Goal: Complete application form: Complete application form

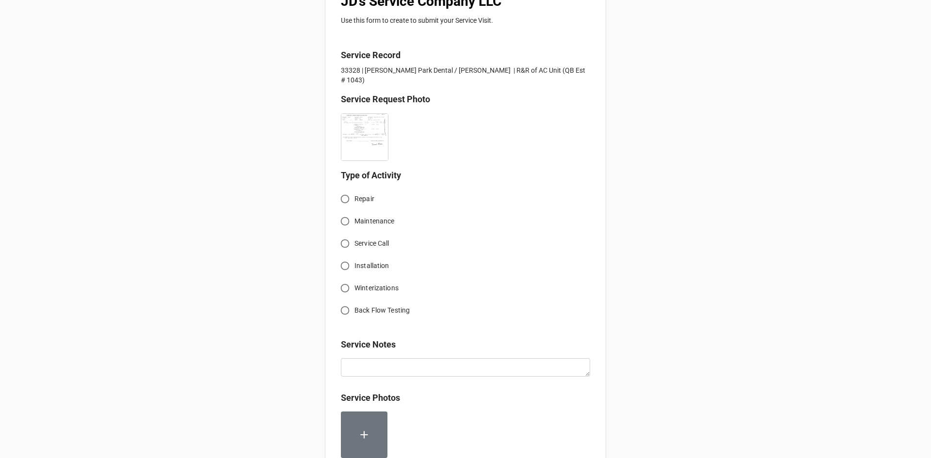
scroll to position [194, 0]
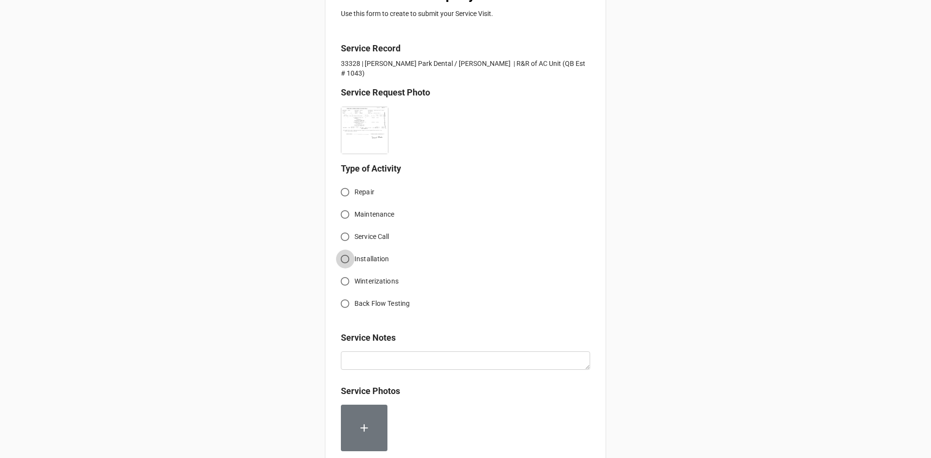
drag, startPoint x: 345, startPoint y: 251, endPoint x: 417, endPoint y: 288, distance: 80.5
click at [346, 251] on input "Installation" at bounding box center [345, 259] width 19 height 19
radio input "true"
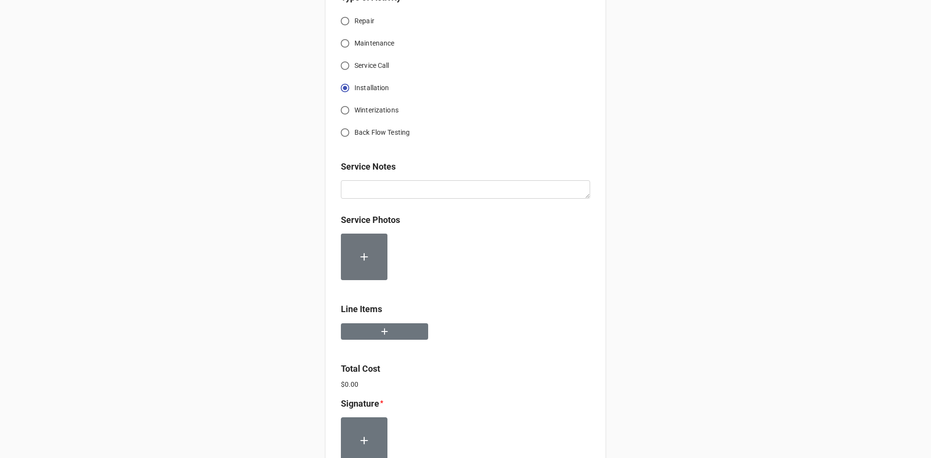
scroll to position [388, 0]
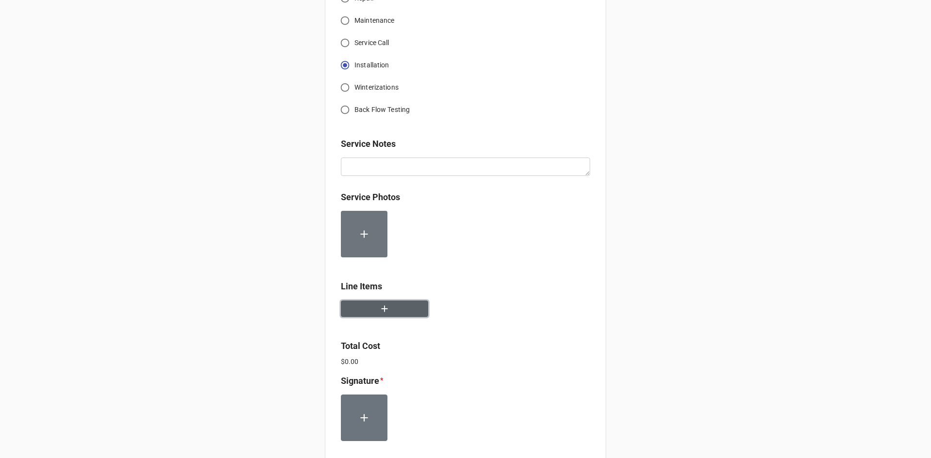
click at [365, 301] on button "button" at bounding box center [384, 309] width 87 height 17
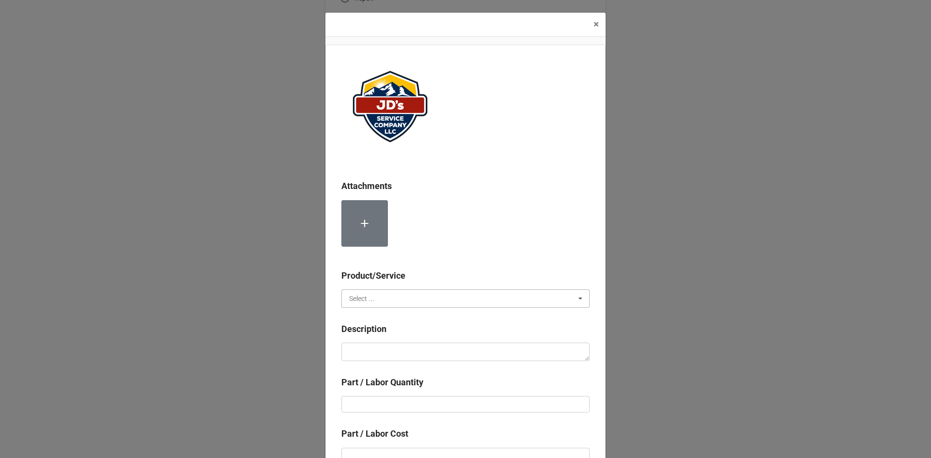
click at [378, 290] on input "text" at bounding box center [465, 298] width 247 height 17
click at [371, 319] on span "Services" at bounding box center [362, 317] width 25 height 8
click at [380, 353] on textarea at bounding box center [465, 352] width 248 height 18
paste textarea "Service Address: [STREET_ADDRESS] [STREET_ADDRESS][PERSON_NAME] Remaining balan…"
type textarea "x"
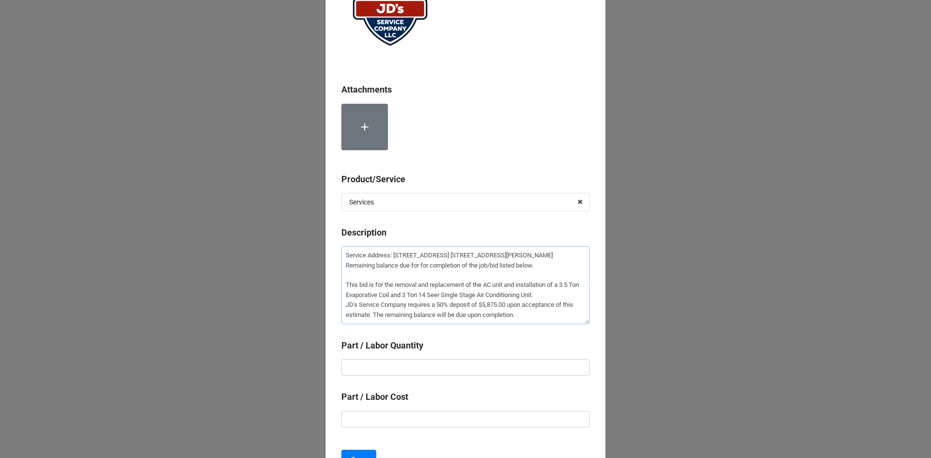
scroll to position [97, 0]
type textarea "Service Address: [STREET_ADDRESS] [STREET_ADDRESS][PERSON_NAME] Remaining balan…"
click at [427, 363] on input "text" at bounding box center [465, 367] width 248 height 16
type textarea "x"
type input "1"
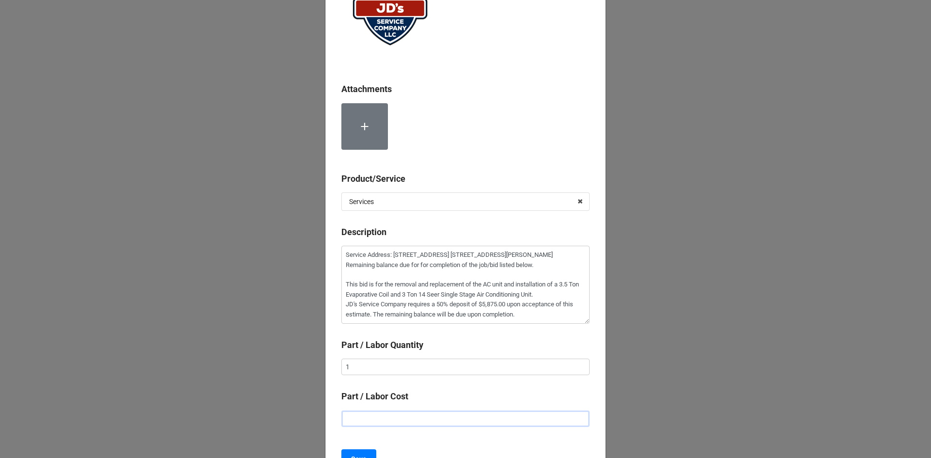
type textarea "x"
type input "$5.00"
type textarea "x"
type input "$58.00"
type textarea "x"
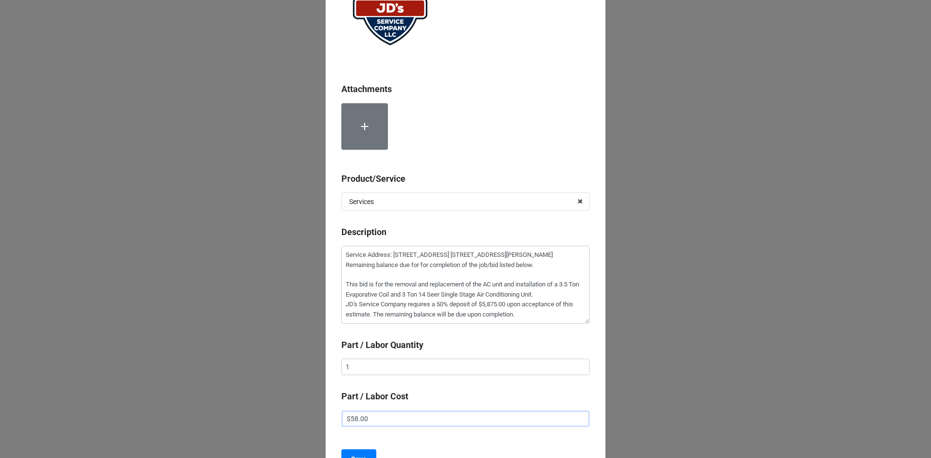
type input "$587.00"
type textarea "x"
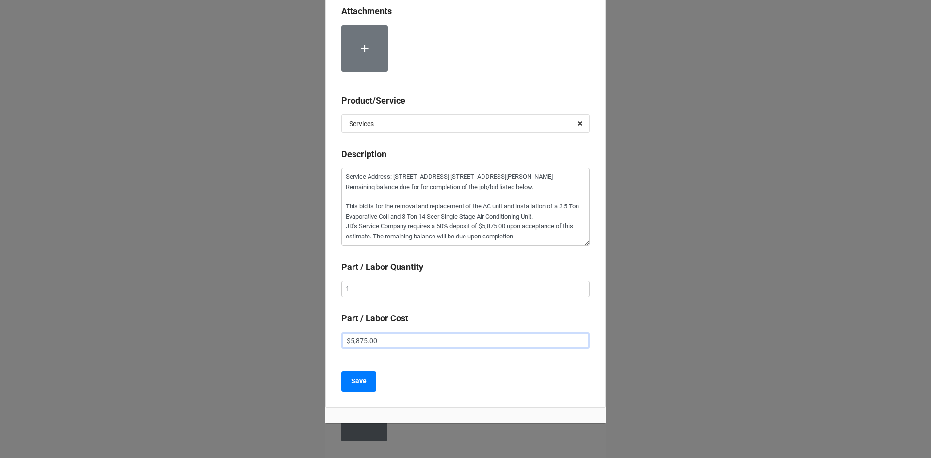
scroll to position [194, 0]
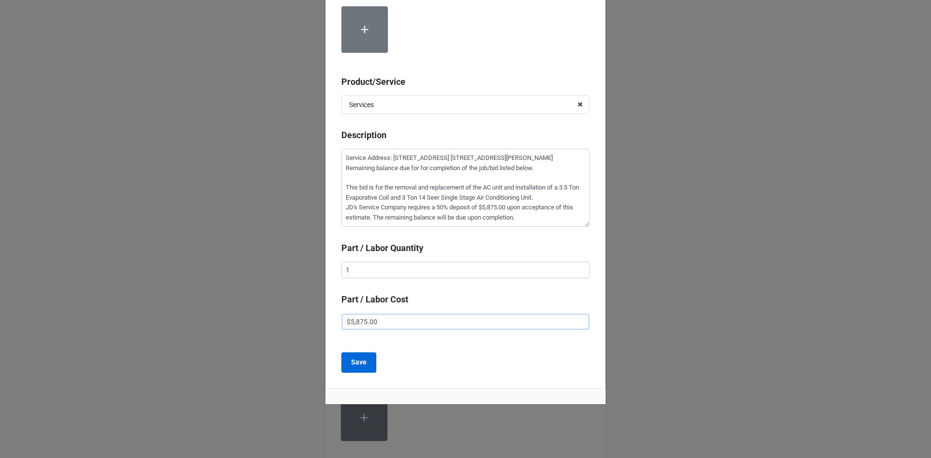
type input "$5,875.00"
click at [359, 365] on b "Save" at bounding box center [359, 362] width 16 height 10
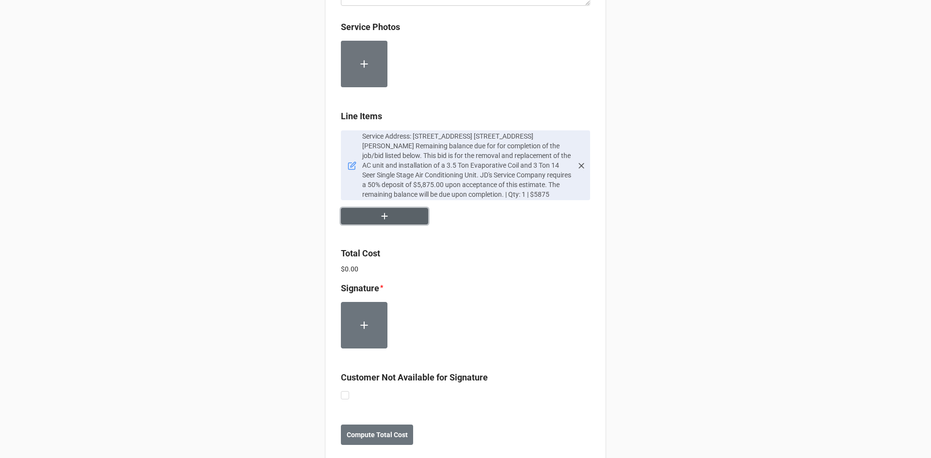
scroll to position [567, 0]
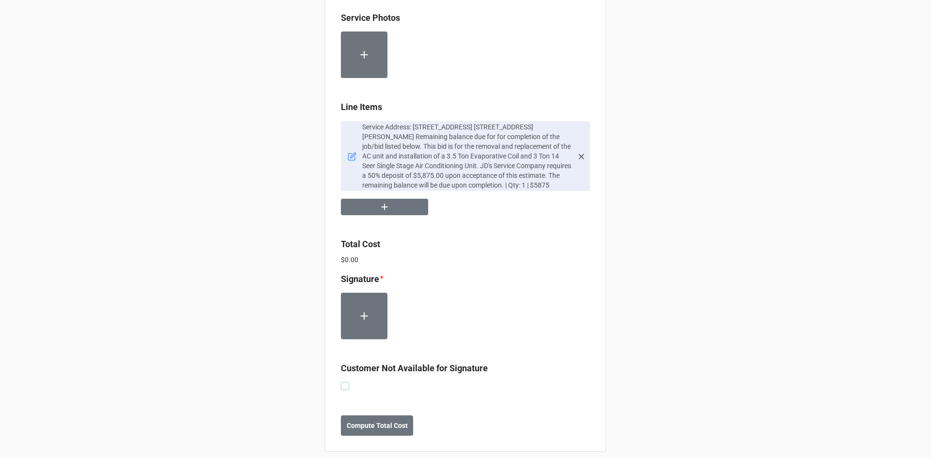
click at [344, 382] on label at bounding box center [345, 382] width 8 height 0
checkbox input "true"
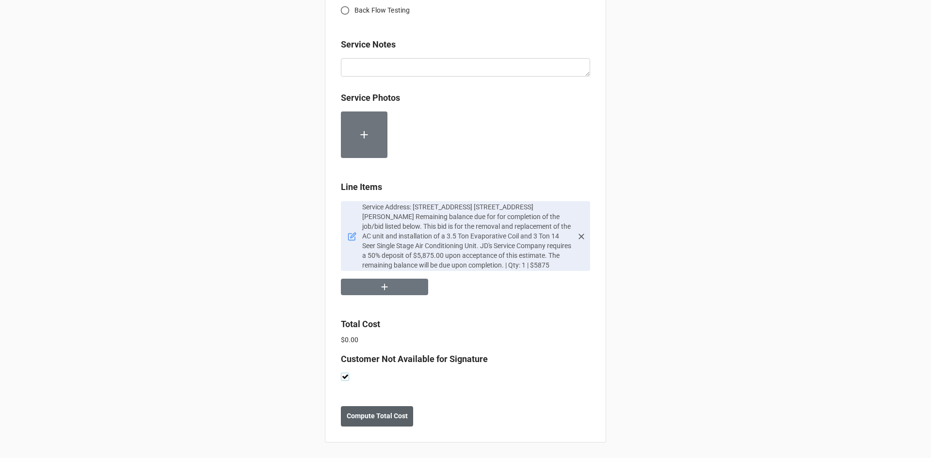
scroll to position [478, 0]
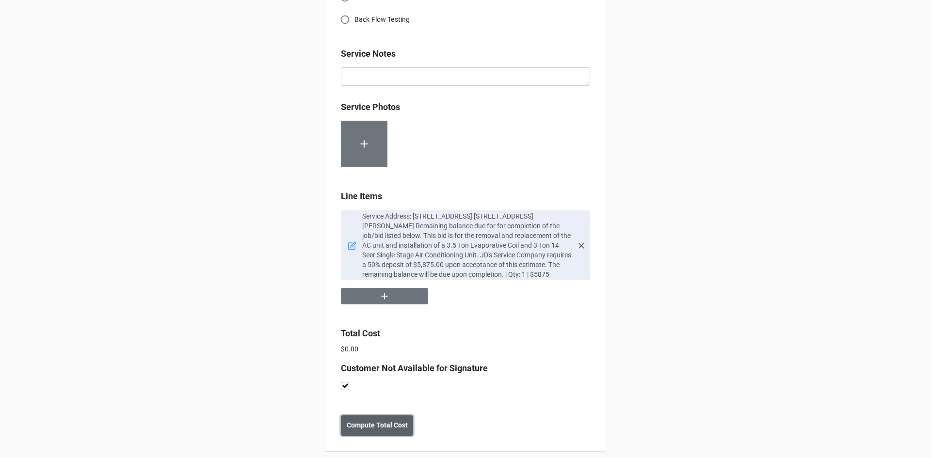
click at [383, 420] on b "Compute Total Cost" at bounding box center [377, 425] width 61 height 10
click at [353, 420] on b "Save" at bounding box center [359, 425] width 16 height 10
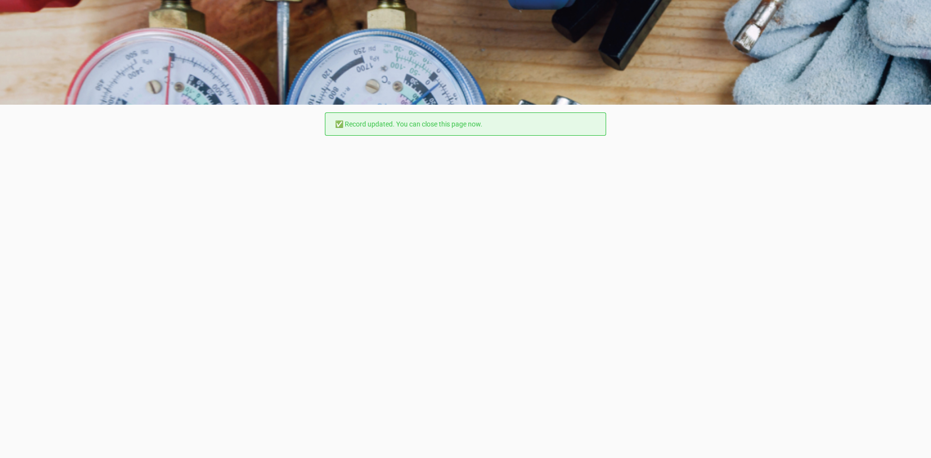
scroll to position [0, 0]
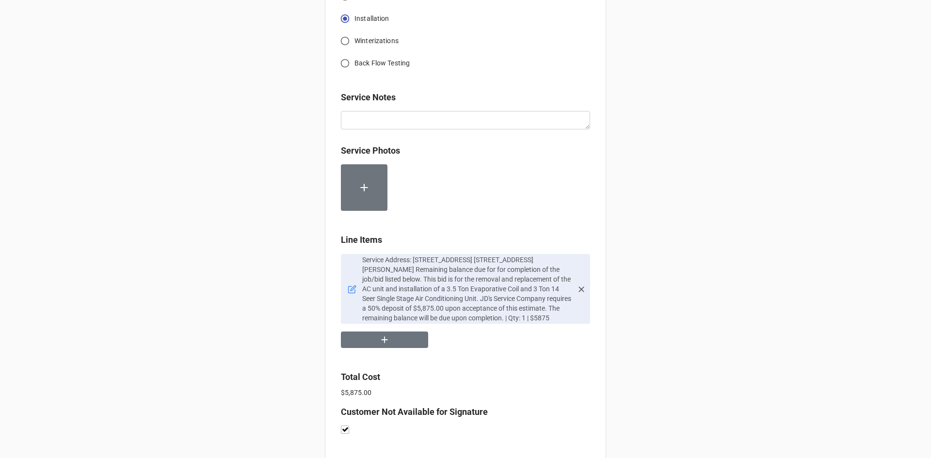
scroll to position [436, 0]
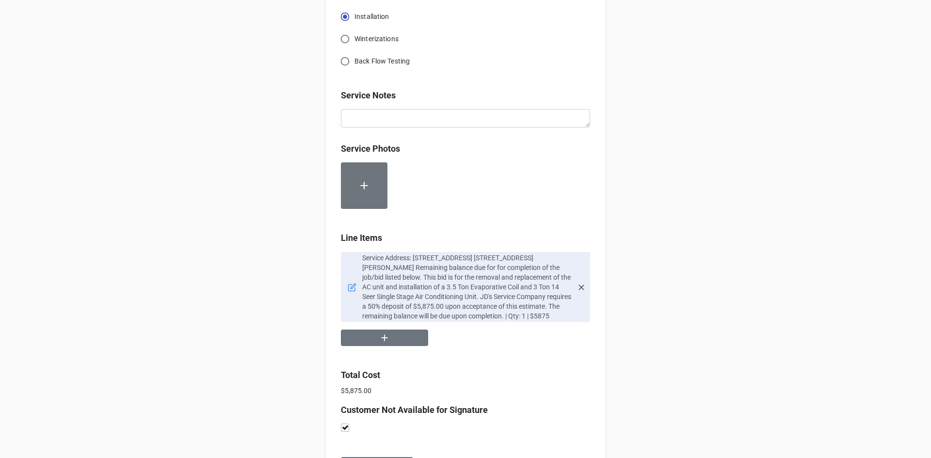
click at [350, 283] on icon at bounding box center [352, 287] width 9 height 9
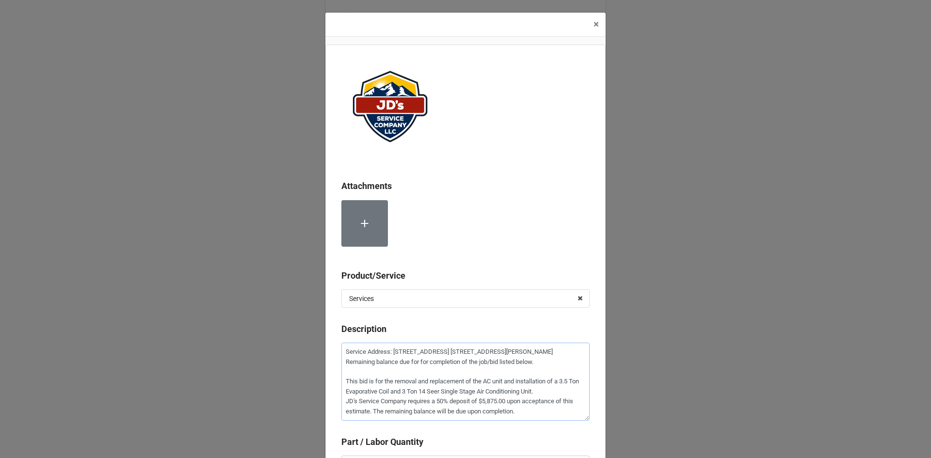
drag, startPoint x: 516, startPoint y: 414, endPoint x: 340, endPoint y: 382, distance: 179.3
click at [341, 382] on textarea "Service Address: [STREET_ADDRESS] [STREET_ADDRESS][PERSON_NAME] Remaining balan…" at bounding box center [465, 382] width 248 height 78
click at [343, 364] on textarea "Service Address: [STREET_ADDRESS] [STREET_ADDRESS][PERSON_NAME] Remaining balan…" at bounding box center [465, 382] width 248 height 78
type textarea "x"
type textarea "Service Address: [STREET_ADDRESS] [STREET_ADDRESS][PERSON_NAME] Remaining balan…"
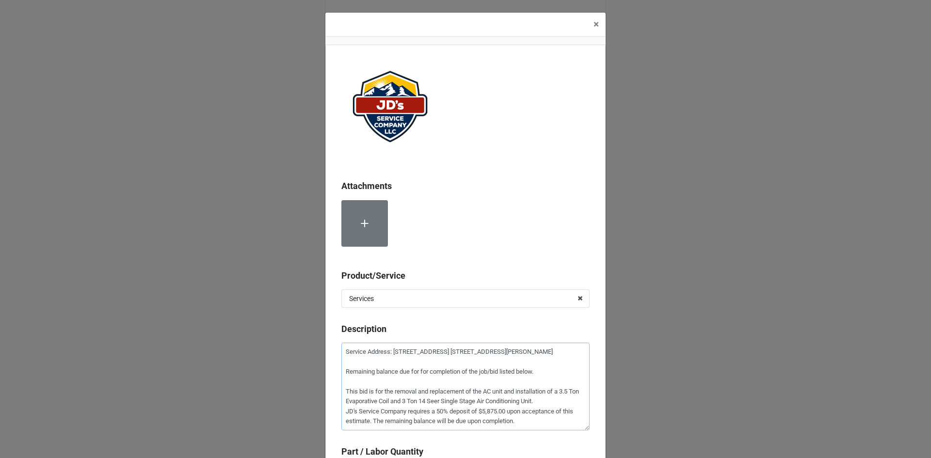
type textarea "x"
type textarea "Service Address: [STREET_ADDRESS] [STREET_ADDRESS][PERSON_NAME] Remaining balan…"
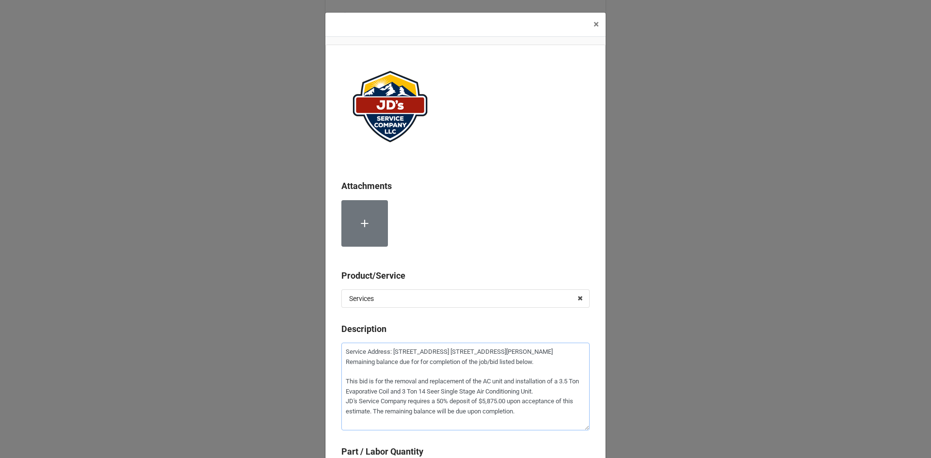
type textarea "x"
type textarea "Service Address: [STREET_ADDRESS] [STREET_ADDRESS][PERSON_NAME] Be Remaining ba…"
type textarea "x"
type textarea "Service Address: [STREET_ADDRESS] [STREET_ADDRESS][PERSON_NAME] Beg Remaining b…"
type textarea "x"
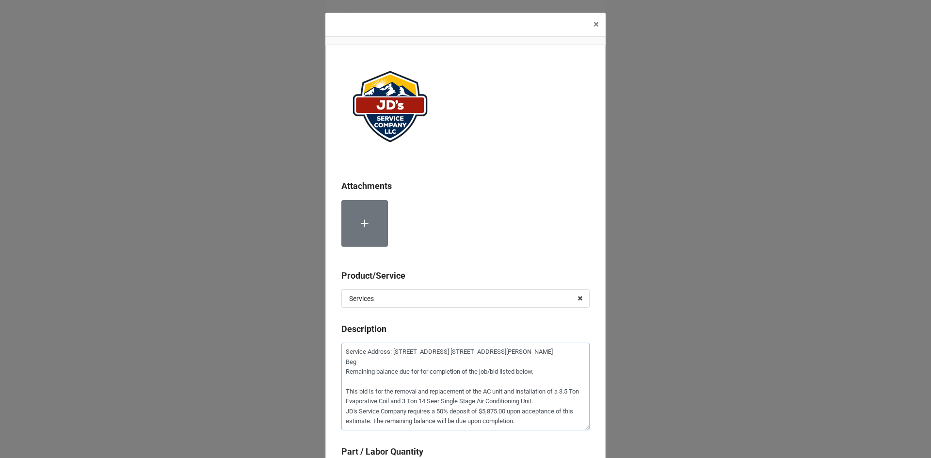
type textarea "Service Address: [STREET_ADDRESS] [STREET_ADDRESS][PERSON_NAME] Bega Remaining …"
type textarea "x"
type textarea "Service Address: [STREET_ADDRESS] [GEOGRAPHIC_DATA][PERSON_NAME] Began Remainin…"
type textarea "x"
type textarea "Service Address: [STREET_ADDRESS] [GEOGRAPHIC_DATA][PERSON_NAME] Began Remainin…"
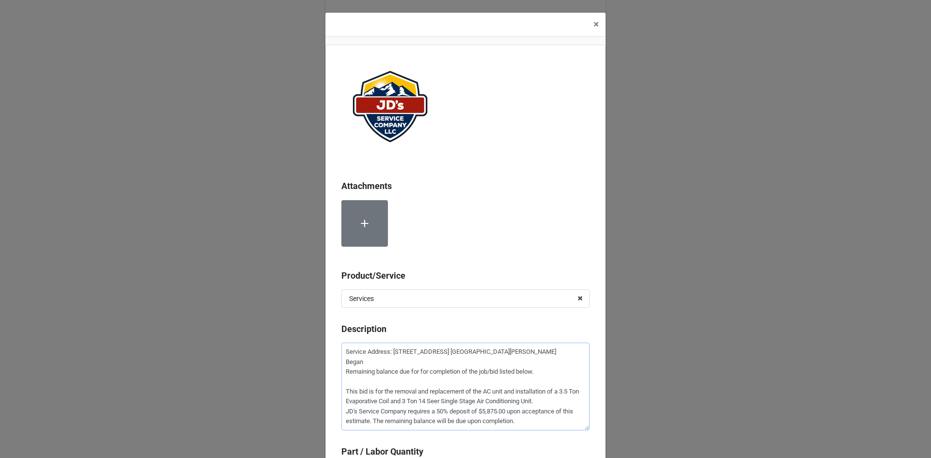
type textarea "x"
type textarea "Service Address: [STREET_ADDRESS] [STREET_ADDRESS][PERSON_NAME] Began r Remaini…"
type textarea "x"
type textarea "Service Address: [STREET_ADDRESS] [GEOGRAPHIC_DATA][PERSON_NAME] Began re Remai…"
type textarea "x"
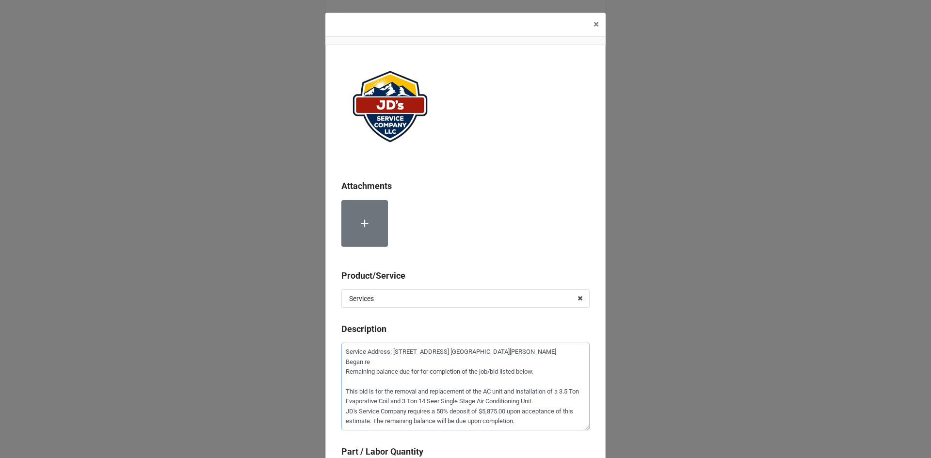
type textarea "Service Address: [STREET_ADDRESS] [GEOGRAPHIC_DATA][PERSON_NAME] [PERSON_NAME] …"
type textarea "x"
type textarea "Service Address: [STREET_ADDRESS] [GEOGRAPHIC_DATA][PERSON_NAME] Began remo Rem…"
type textarea "x"
type textarea "Service Address: [STREET_ADDRESS] [GEOGRAPHIC_DATA][PERSON_NAME] Began remov Re…"
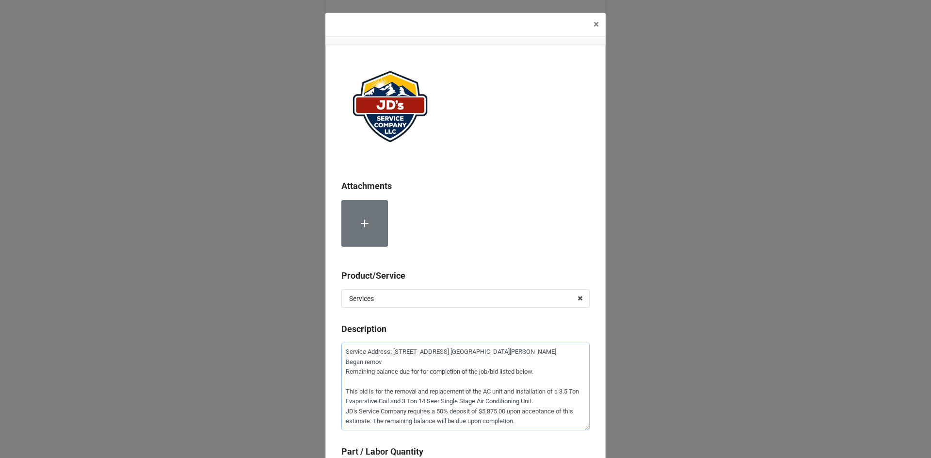
type textarea "x"
type textarea "Service Address: [STREET_ADDRESS] [GEOGRAPHIC_DATA][PERSON_NAME] Began remova R…"
type textarea "x"
type textarea "Service Address: [STREET_ADDRESS] [GEOGRAPHIC_DATA][PERSON_NAME] Began removal …"
type textarea "x"
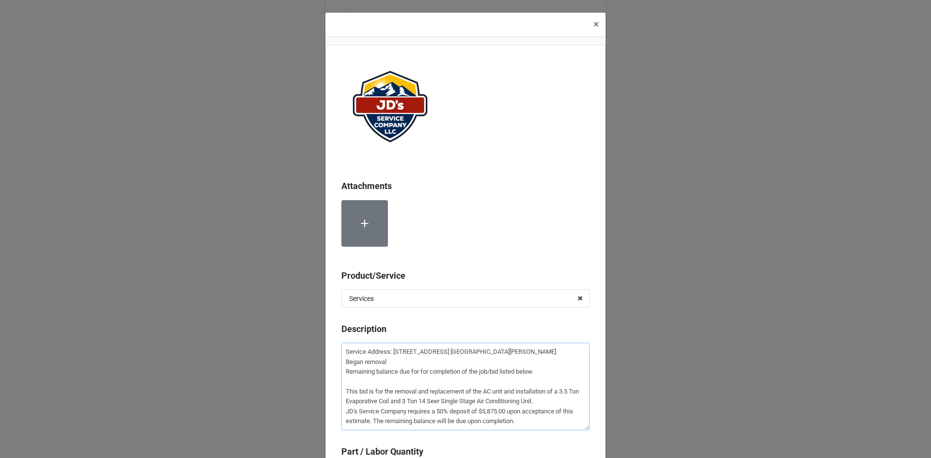
type textarea "Service Address: [STREET_ADDRESS] [GEOGRAPHIC_DATA][PERSON_NAME] Began removal …"
type textarea "x"
type textarea "Service Address: [STREET_ADDRESS] [GEOGRAPHIC_DATA][PERSON_NAME] Began removal …"
type textarea "x"
type textarea "Service Address: [STREET_ADDRESS] [GEOGRAPHIC_DATA][PERSON_NAME] Began removal …"
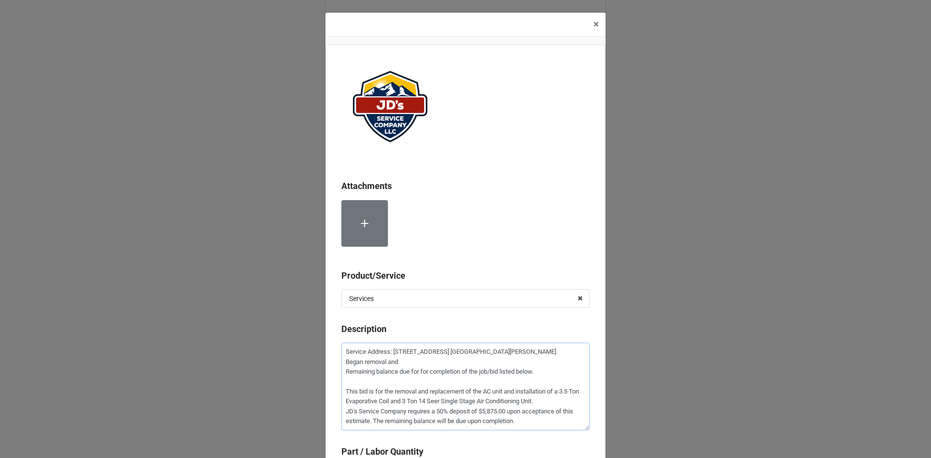
type textarea "x"
type textarea "Service Address: [STREET_ADDRESS] [GEOGRAPHIC_DATA][PERSON_NAME] Began removal …"
type textarea "x"
type textarea "Service Address: [STREET_ADDRESS] [GEOGRAPHIC_DATA][PERSON_NAME] Began removal …"
type textarea "x"
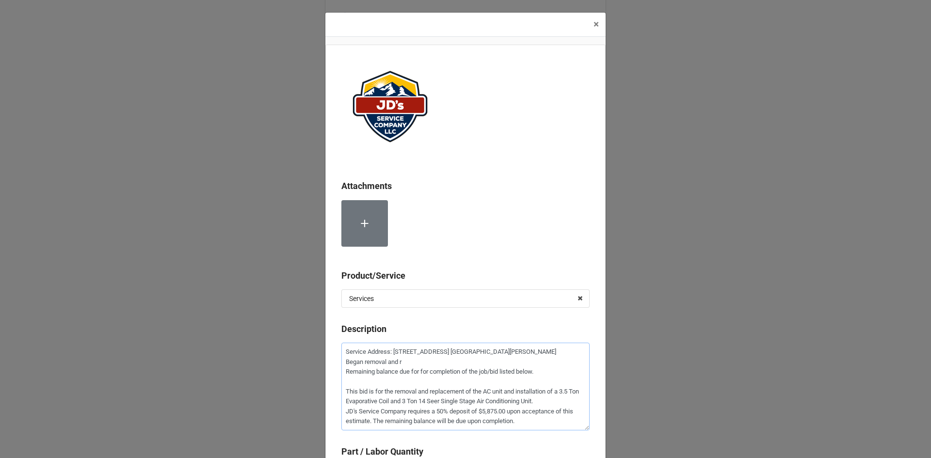
type textarea "Service Address: [STREET_ADDRESS] [GEOGRAPHIC_DATA][PERSON_NAME] Began removal …"
type textarea "x"
type textarea "Service Address: [STREET_ADDRESS] [GEOGRAPHIC_DATA][PERSON_NAME] Began removal …"
type textarea "x"
type textarea "Service Address: [STREET_ADDRESS] [GEOGRAPHIC_DATA][PERSON_NAME] Began removal …"
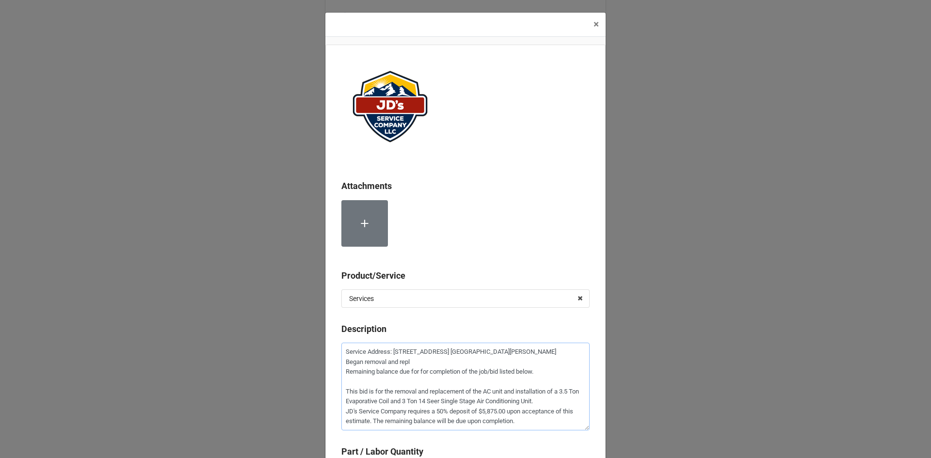
type textarea "x"
type textarea "Service Address: [STREET_ADDRESS] [GEOGRAPHIC_DATA][PERSON_NAME] Began removal …"
type textarea "x"
type textarea "Service Address: [STREET_ADDRESS] [GEOGRAPHIC_DATA][PERSON_NAME] Began removal …"
type textarea "x"
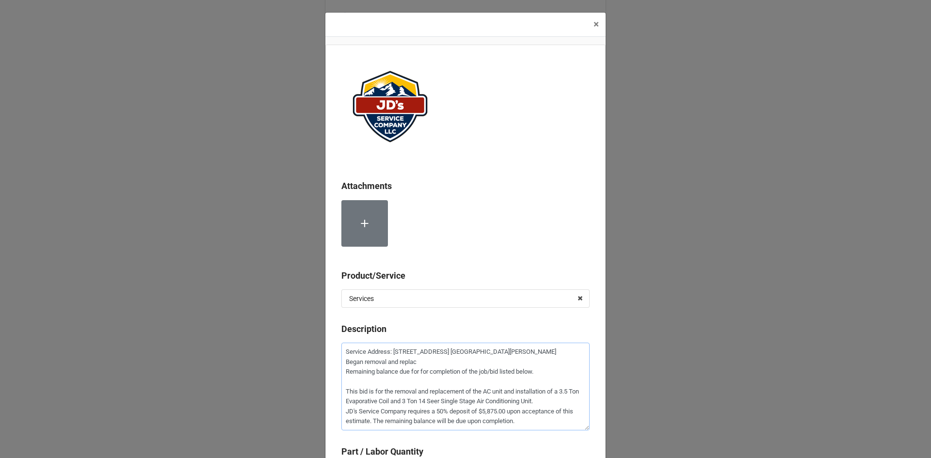
type textarea "Service Address: [STREET_ADDRESS] [GEOGRAPHIC_DATA][PERSON_NAME] Began removal …"
type textarea "x"
type textarea "Service Address: [STREET_ADDRESS] [GEOGRAPHIC_DATA][PERSON_NAME] Began removal …"
type textarea "x"
type textarea "Service Address: [STREET_ADDRESS] [GEOGRAPHIC_DATA][PERSON_NAME] Began removal …"
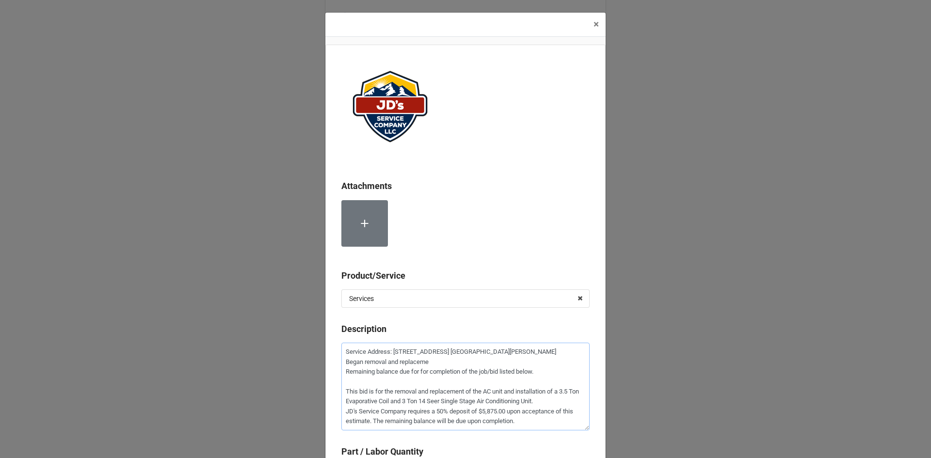
type textarea "x"
type textarea "Service Address: [STREET_ADDRESS] [GEOGRAPHIC_DATA][PERSON_NAME] Began removal …"
type textarea "x"
type textarea "Service Address: [STREET_ADDRESS] [GEOGRAPHIC_DATA][PERSON_NAME] Began removal …"
type textarea "x"
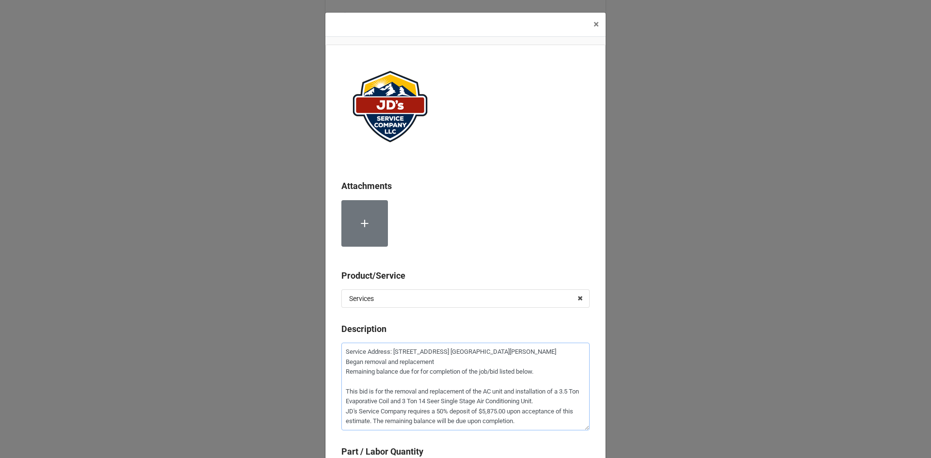
type textarea "Service Address: [STREET_ADDRESS] [GEOGRAPHIC_DATA][PERSON_NAME] Began removal …"
type textarea "x"
type textarea "Service Address: [STREET_ADDRESS] [GEOGRAPHIC_DATA][PERSON_NAME] Began removal …"
type textarea "x"
type textarea "Service Address: [STREET_ADDRESS] [GEOGRAPHIC_DATA][PERSON_NAME] Began removal …"
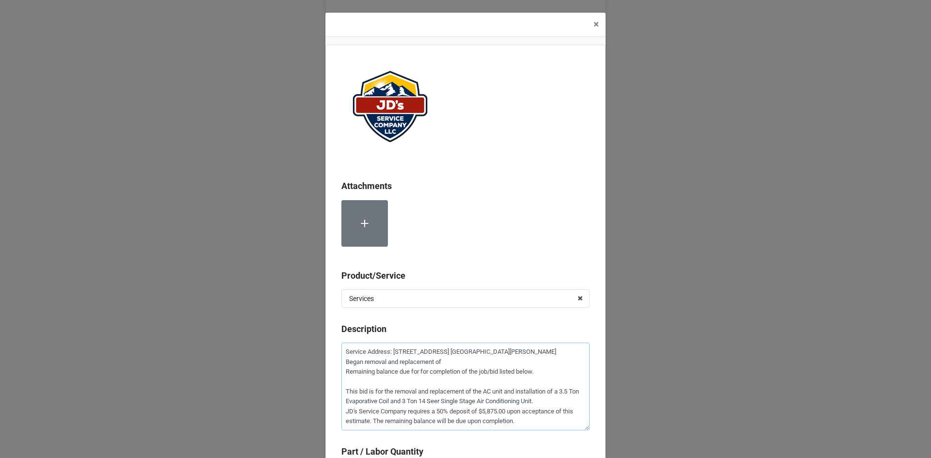
type textarea "x"
type textarea "Service Address: [STREET_ADDRESS] [GEOGRAPHIC_DATA][PERSON_NAME] Began removal …"
type textarea "x"
type textarea "Service Address: [STREET_ADDRESS] [GEOGRAPHIC_DATA][PERSON_NAME] Began removal …"
type textarea "x"
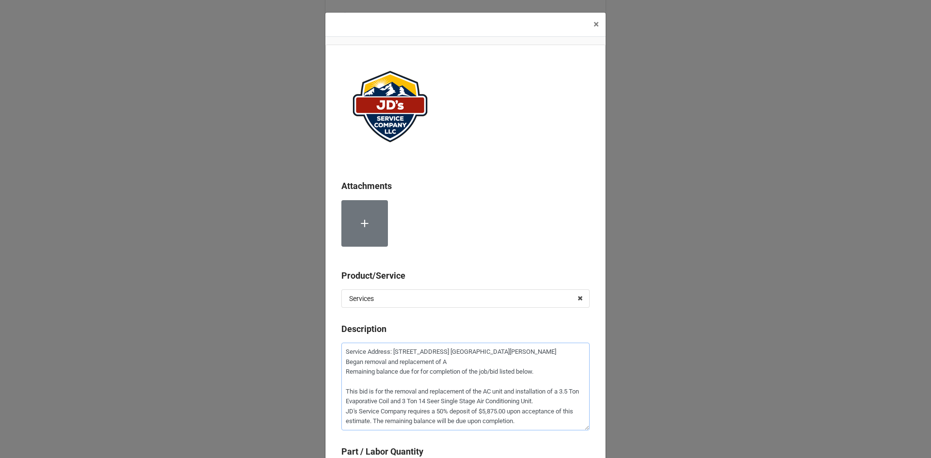
type textarea "Service Address: [STREET_ADDRESS] [GEOGRAPHIC_DATA][PERSON_NAME] Began removal …"
type textarea "x"
type textarea "Service Address: [STREET_ADDRESS] [GEOGRAPHIC_DATA][PERSON_NAME] Began removal …"
type textarea "x"
type textarea "Service Address: [STREET_ADDRESS] [GEOGRAPHIC_DATA][PERSON_NAME] Began removal …"
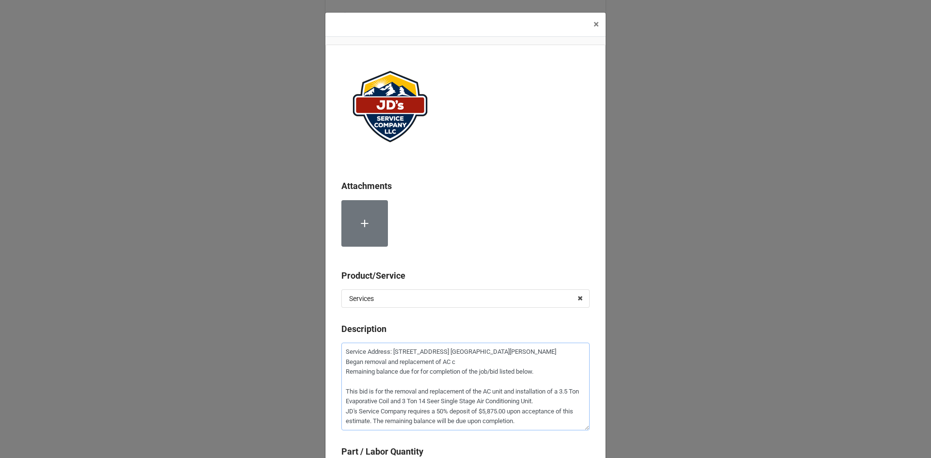
type textarea "x"
type textarea "Service Address: [STREET_ADDRESS] [GEOGRAPHIC_DATA][PERSON_NAME] Began removal …"
type textarea "x"
type textarea "Service Address: [STREET_ADDRESS] [GEOGRAPHIC_DATA][PERSON_NAME] Began removal …"
type textarea "x"
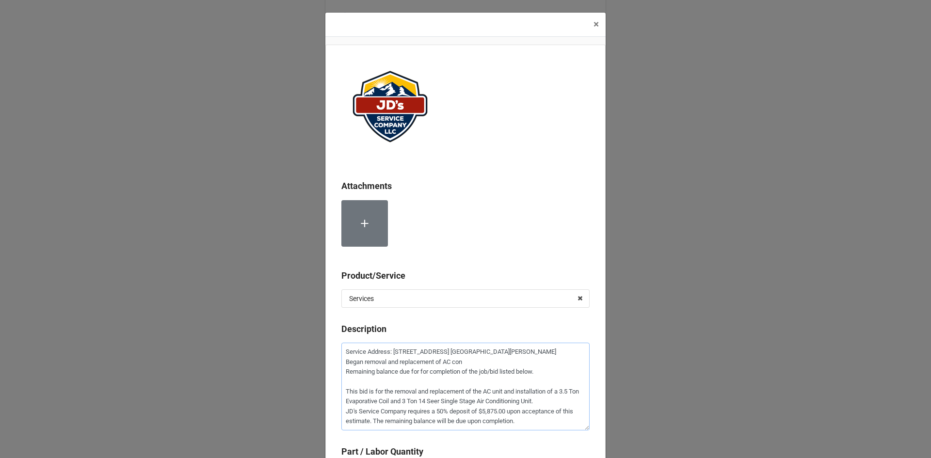
type textarea "Service Address: [STREET_ADDRESS] [GEOGRAPHIC_DATA][PERSON_NAME] Began removal …"
type textarea "x"
type textarea "Service Address: [STREET_ADDRESS] [GEOGRAPHIC_DATA][PERSON_NAME] Began removal …"
type textarea "x"
type textarea "Service Address: [STREET_ADDRESS] [GEOGRAPHIC_DATA][PERSON_NAME] Began removal …"
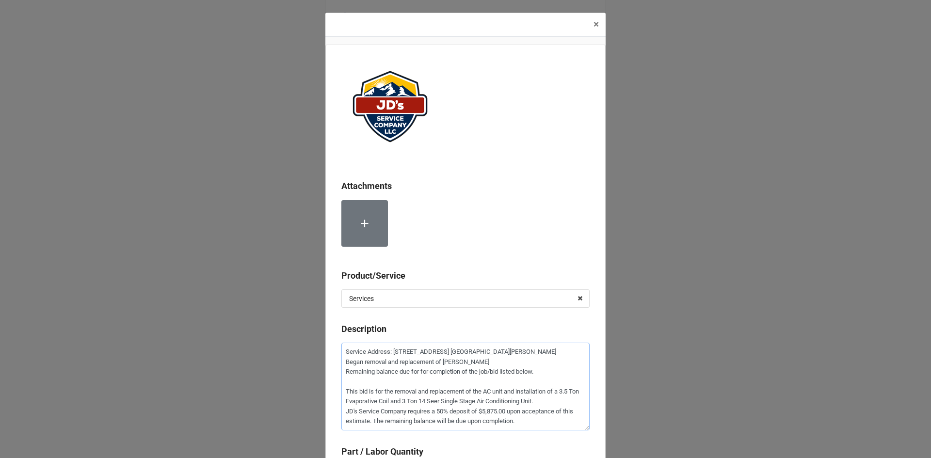
type textarea "x"
type textarea "Service Address: [STREET_ADDRESS] [GEOGRAPHIC_DATA][PERSON_NAME] Began removal …"
type textarea "x"
type textarea "Service Address: [STREET_ADDRESS] [GEOGRAPHIC_DATA][PERSON_NAME] Began removal …"
type textarea "x"
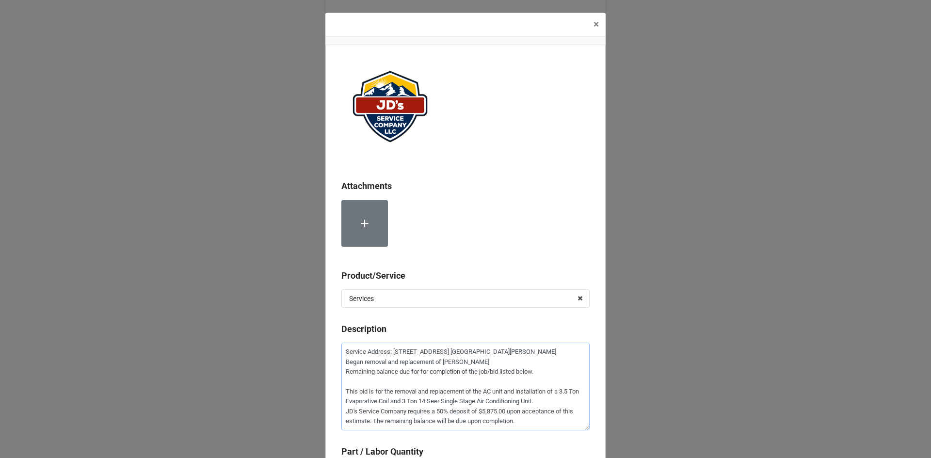
type textarea "Service Address: [STREET_ADDRESS] [GEOGRAPHIC_DATA][PERSON_NAME] Began removal …"
type textarea "x"
type textarea "Service Address: [STREET_ADDRESS] [GEOGRAPHIC_DATA][PERSON_NAME] Began removal …"
type textarea "x"
type textarea "Service Address: [STREET_ADDRESS] [GEOGRAPHIC_DATA][PERSON_NAME] Began removal …"
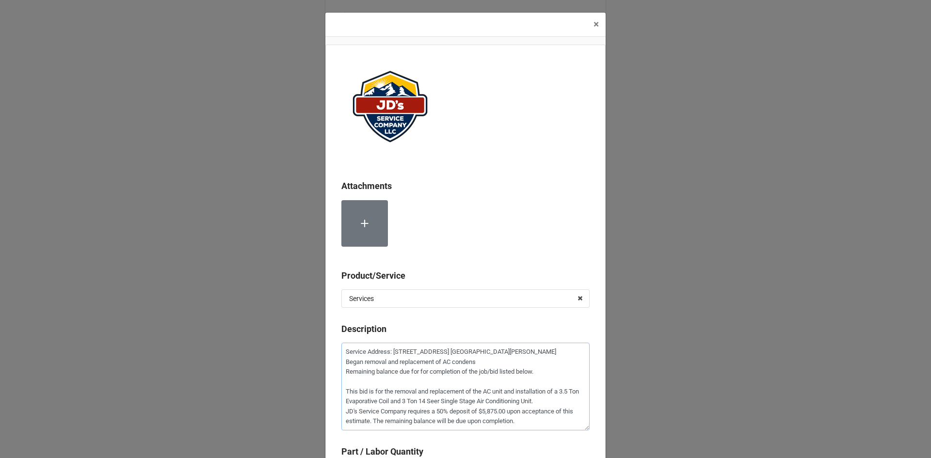
type textarea "x"
type textarea "Service Address: [STREET_ADDRESS] [GEOGRAPHIC_DATA][PERSON_NAME] Began removal …"
type textarea "x"
type textarea "Service Address: [STREET_ADDRESS] [GEOGRAPHIC_DATA][PERSON_NAME] Began removal …"
type textarea "x"
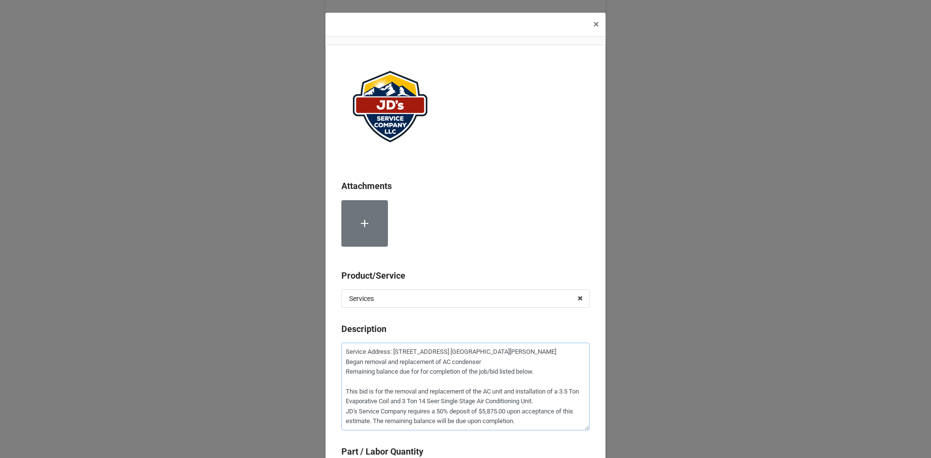
type textarea "Service Address: [STREET_ADDRESS] [GEOGRAPHIC_DATA][PERSON_NAME] Began removal …"
type textarea "x"
type textarea "Service Address: [STREET_ADDRESS] [GEOGRAPHIC_DATA][PERSON_NAME] Began removal …"
type textarea "x"
type textarea "Service Address: [STREET_ADDRESS] [GEOGRAPHIC_DATA][PERSON_NAME] Began removal …"
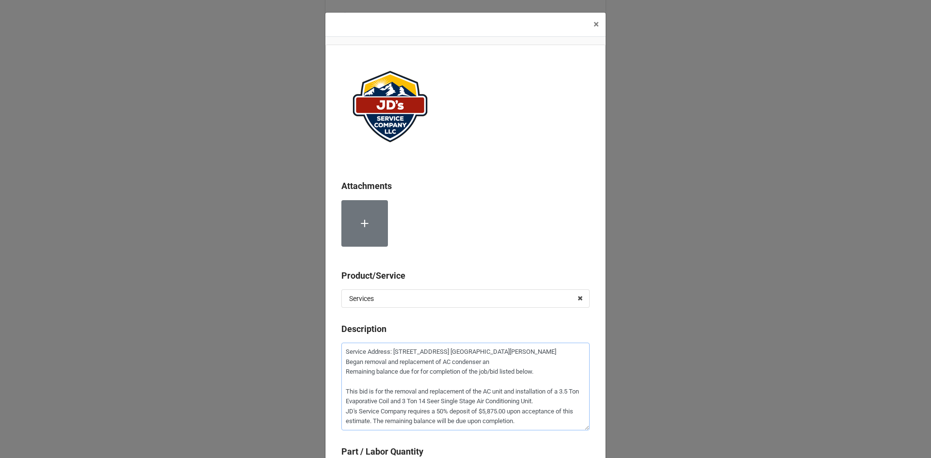
type textarea "x"
type textarea "Service Address: [STREET_ADDRESS] [GEOGRAPHIC_DATA][PERSON_NAME] Began removal …"
type textarea "x"
type textarea "Service Address: [STREET_ADDRESS] [GEOGRAPHIC_DATA][PERSON_NAME] Began removal …"
type textarea "x"
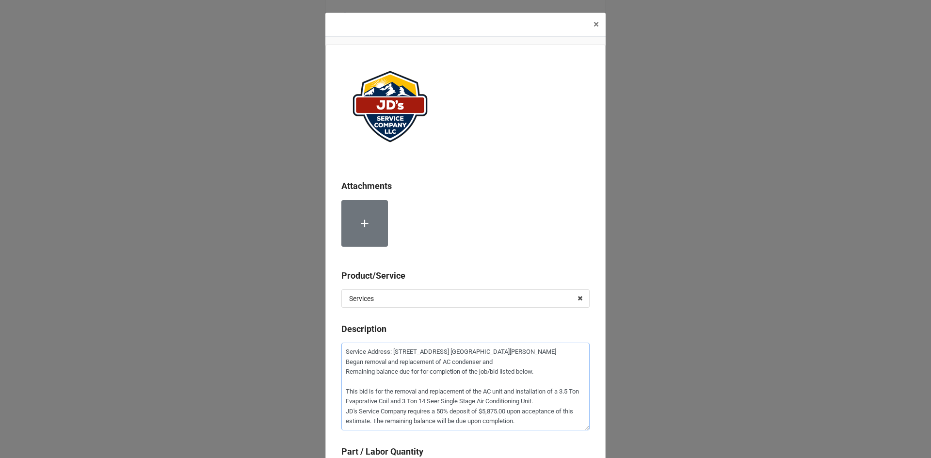
type textarea "Service Address: [STREET_ADDRESS] [GEOGRAPHIC_DATA][PERSON_NAME] Began removal …"
type textarea "x"
type textarea "Service Address: [STREET_ADDRESS] [GEOGRAPHIC_DATA][PERSON_NAME] Began removal …"
type textarea "x"
type textarea "Service Address: [STREET_ADDRESS] [GEOGRAPHIC_DATA][PERSON_NAME] Began removal …"
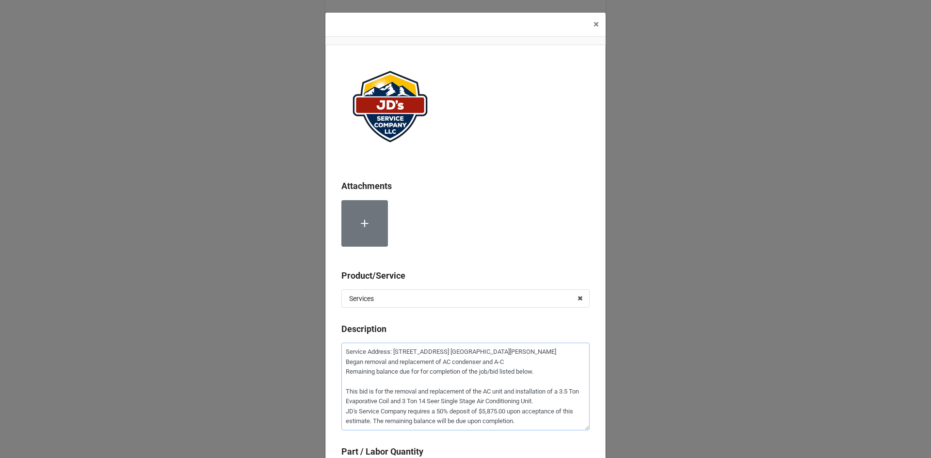
type textarea "x"
type textarea "Service Address: [STREET_ADDRESS] [GEOGRAPHIC_DATA][PERSON_NAME] Began removal …"
type textarea "x"
type textarea "Service Address: [STREET_ADDRESS] [GEOGRAPHIC_DATA][PERSON_NAME] Began removal …"
type textarea "x"
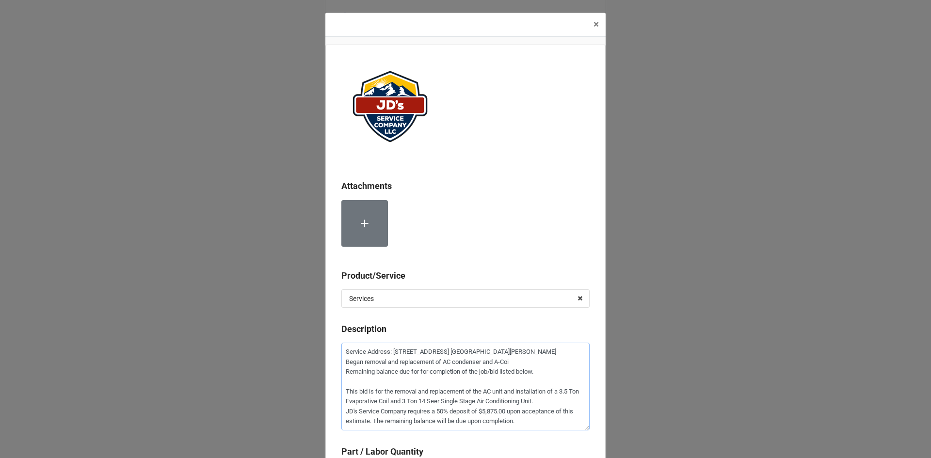
type textarea "Service Address: [STREET_ADDRESS] [GEOGRAPHIC_DATA][PERSON_NAME] Began removal …"
type textarea "x"
type textarea "Service Address: [STREET_ADDRESS] [GEOGRAPHIC_DATA][PERSON_NAME] Began removal …"
type textarea "x"
type textarea "Service Address: [STREET_ADDRESS] [GEOGRAPHIC_DATA][PERSON_NAME] Began removal …"
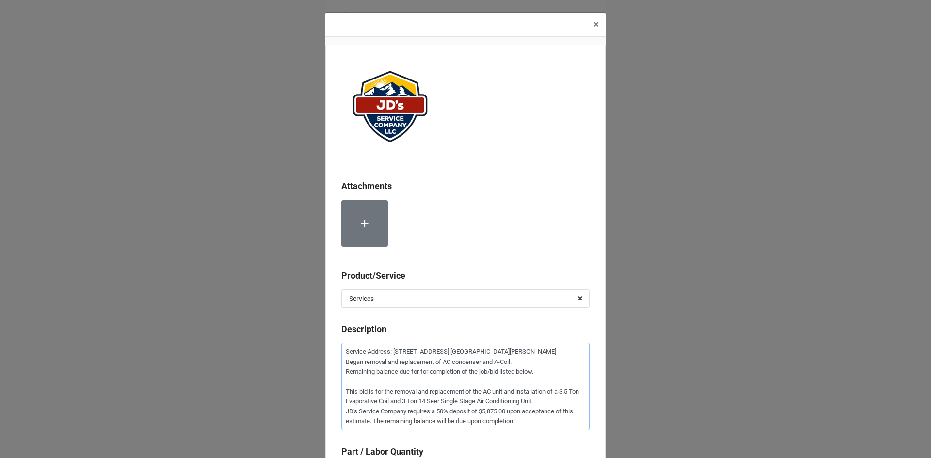
type textarea "x"
type textarea "Service Address: [STREET_ADDRESS] [GEOGRAPHIC_DATA][PERSON_NAME] Began removal …"
type textarea "x"
type textarea "Service Address: [STREET_ADDRESS] [GEOGRAPHIC_DATA][PERSON_NAME] Began removal …"
type textarea "x"
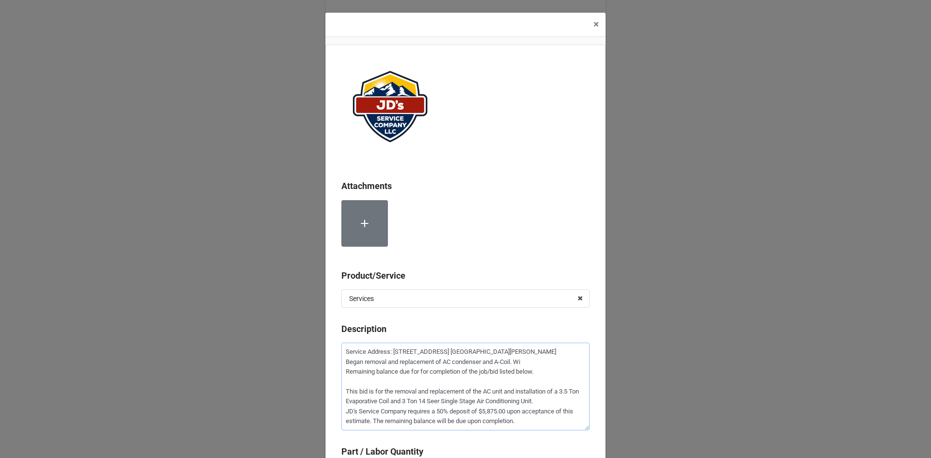
type textarea "Service Address: [STREET_ADDRESS] [GEOGRAPHIC_DATA][PERSON_NAME] Began removal …"
type textarea "x"
type textarea "Service Address: [STREET_ADDRESS] [GEOGRAPHIC_DATA][PERSON_NAME] Began removal …"
type textarea "x"
type textarea "Service Address: [STREET_ADDRESS] [GEOGRAPHIC_DATA][PERSON_NAME] Began removal …"
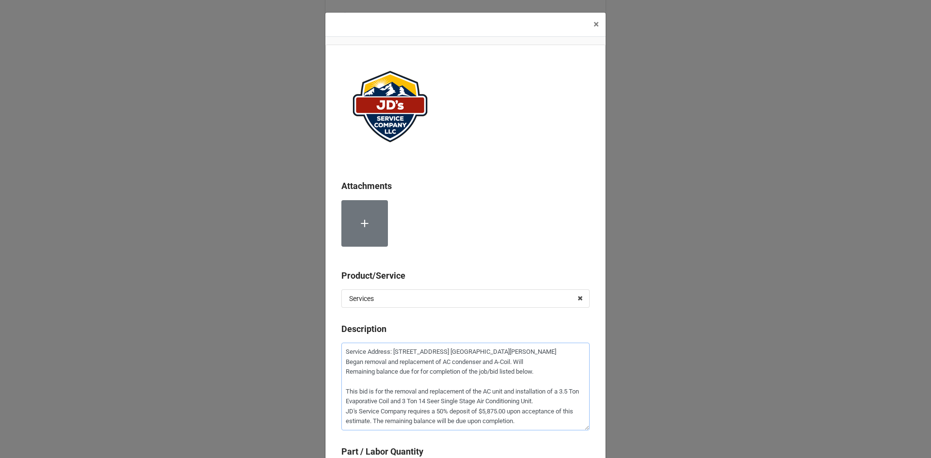
type textarea "x"
type textarea "Service Address: [STREET_ADDRESS] [GEOGRAPHIC_DATA][PERSON_NAME] Began removal …"
type textarea "x"
type textarea "Service Address: [STREET_ADDRESS] [GEOGRAPHIC_DATA][PERSON_NAME] Began removal …"
type textarea "x"
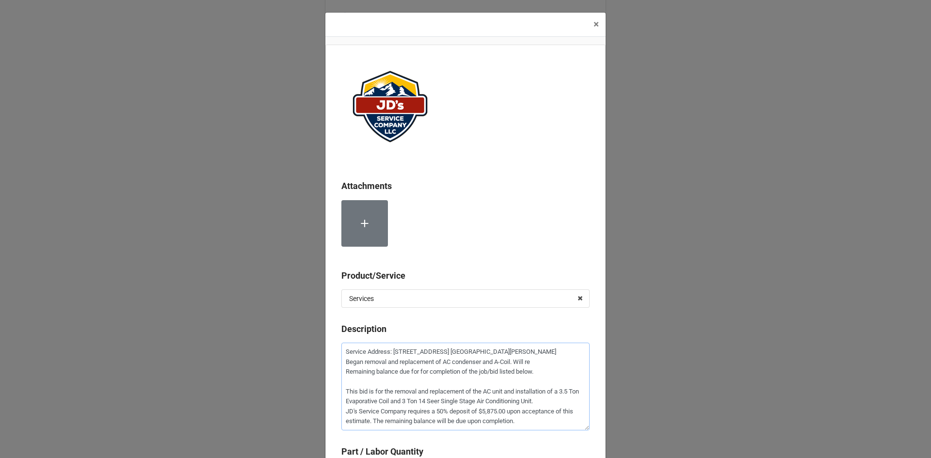
type textarea "Service Address: [STREET_ADDRESS] [GEOGRAPHIC_DATA][PERSON_NAME] Began removal …"
type textarea "x"
type textarea "Service Address: [STREET_ADDRESS] [GEOGRAPHIC_DATA][PERSON_NAME] Began removal …"
type textarea "x"
type textarea "Service Address: [STREET_ADDRESS] [GEOGRAPHIC_DATA][PERSON_NAME] Began removal …"
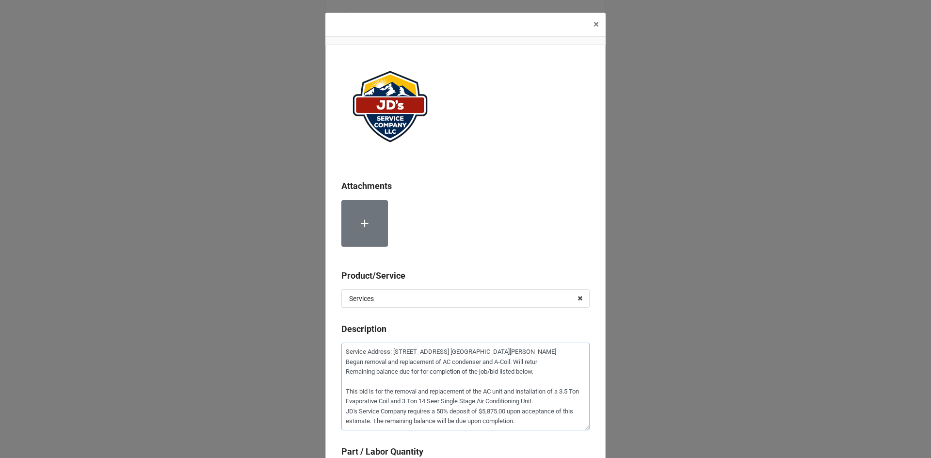
type textarea "x"
type textarea "Service Address: [STREET_ADDRESS] [GEOGRAPHIC_DATA][PERSON_NAME] Began removal …"
type textarea "x"
type textarea "Service Address: [STREET_ADDRESS] [GEOGRAPHIC_DATA][PERSON_NAME] Began removal …"
type textarea "x"
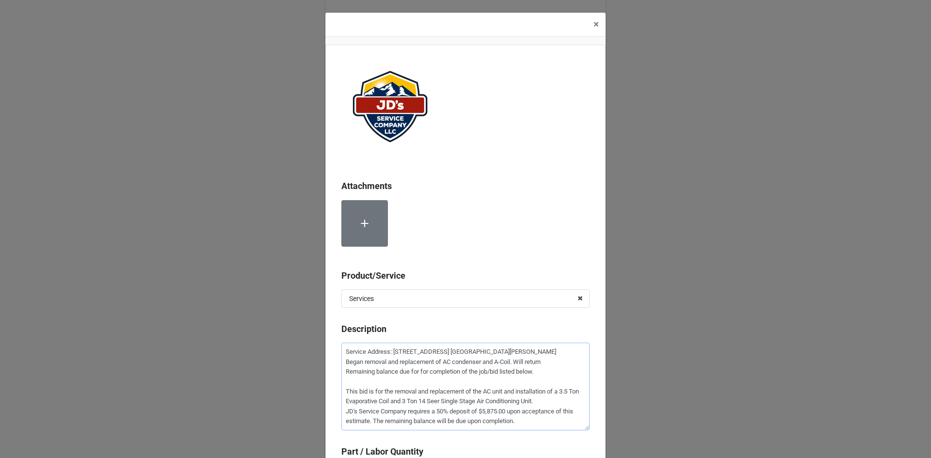
type textarea "Service Address: [STREET_ADDRESS] [GEOGRAPHIC_DATA][PERSON_NAME] Began removal …"
type textarea "x"
type textarea "Service Address: [STREET_ADDRESS] [GEOGRAPHIC_DATA][PERSON_NAME] Began removal …"
type textarea "x"
type textarea "Service Address: [STREET_ADDRESS] [GEOGRAPHIC_DATA][PERSON_NAME] Began removal …"
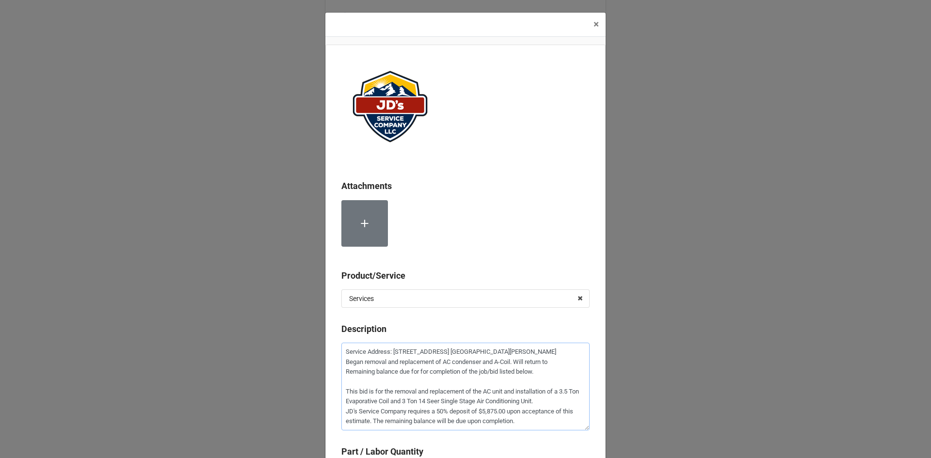
type textarea "x"
type textarea "Service Address: [STREET_ADDRESS] [GEOGRAPHIC_DATA][PERSON_NAME] Began removal …"
type textarea "x"
type textarea "Service Address: [STREET_ADDRESS] [GEOGRAPHIC_DATA][PERSON_NAME] Began removal …"
type textarea "x"
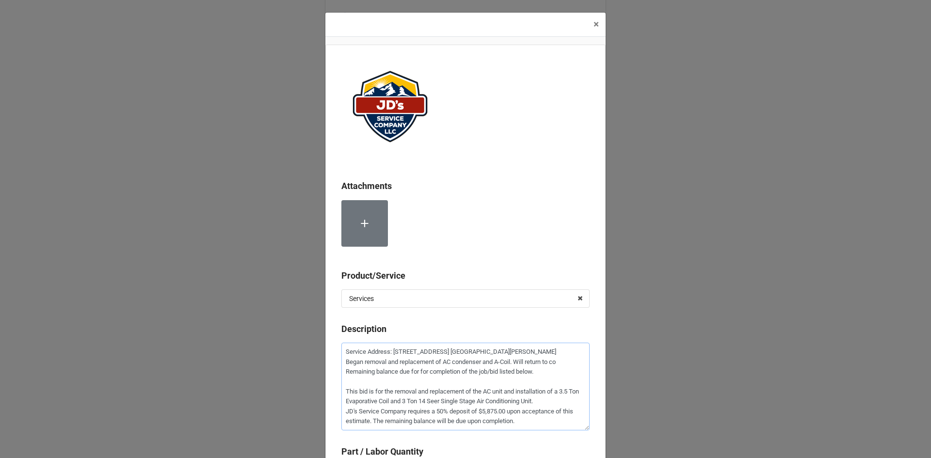
type textarea "Service Address: [STREET_ADDRESS] [GEOGRAPHIC_DATA][PERSON_NAME] Began removal …"
type textarea "x"
type textarea "Service Address: [STREET_ADDRESS] [GEOGRAPHIC_DATA][PERSON_NAME] Began removal …"
type textarea "x"
type textarea "Service Address: [STREET_ADDRESS] [GEOGRAPHIC_DATA][PERSON_NAME] Began removal …"
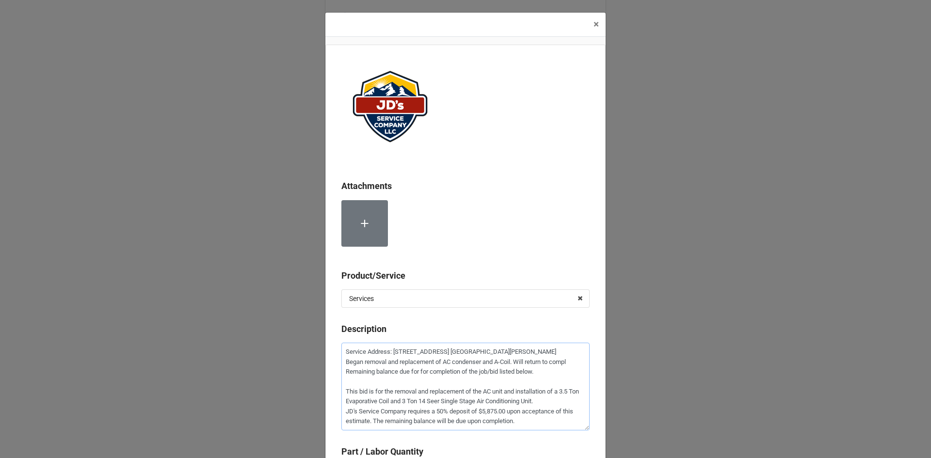
type textarea "x"
type textarea "Service Address: [STREET_ADDRESS] [GEOGRAPHIC_DATA][PERSON_NAME] Began removal …"
type textarea "x"
type textarea "Service Address: [STREET_ADDRESS] [GEOGRAPHIC_DATA][PERSON_NAME] Began removal …"
type textarea "x"
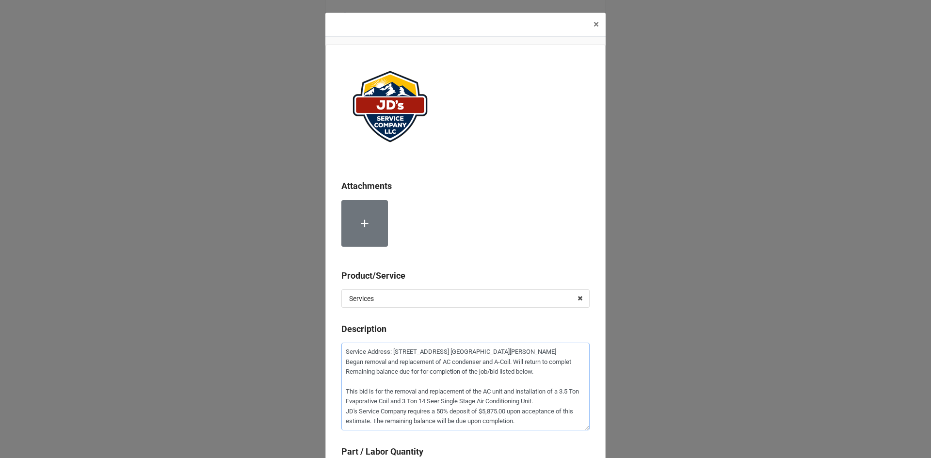
type textarea "Service Address: [STREET_ADDRESS] [GEOGRAPHIC_DATA][PERSON_NAME] Began removal …"
type textarea "x"
type textarea "Service Address: [STREET_ADDRESS] [GEOGRAPHIC_DATA][PERSON_NAME] Began removal …"
type textarea "x"
type textarea "Service Address: [STREET_ADDRESS] [GEOGRAPHIC_DATA][PERSON_NAME] Began removal …"
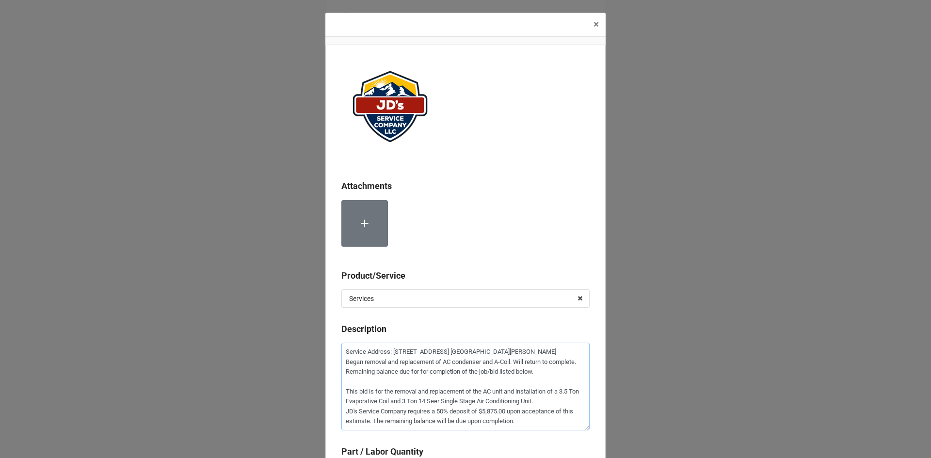
click at [342, 364] on textarea "Service Address: [STREET_ADDRESS] [GEOGRAPHIC_DATA][PERSON_NAME] Began removal …" at bounding box center [465, 387] width 248 height 88
type textarea "x"
type textarea "Service Address: [STREET_ADDRESS] [STREET_ADDRESS][PERSON_NAME] removal and rep…"
type textarea "x"
type textarea "Service Address: [STREET_ADDRESS] [GEOGRAPHIC_DATA][PERSON_NAME] 9-Began remova…"
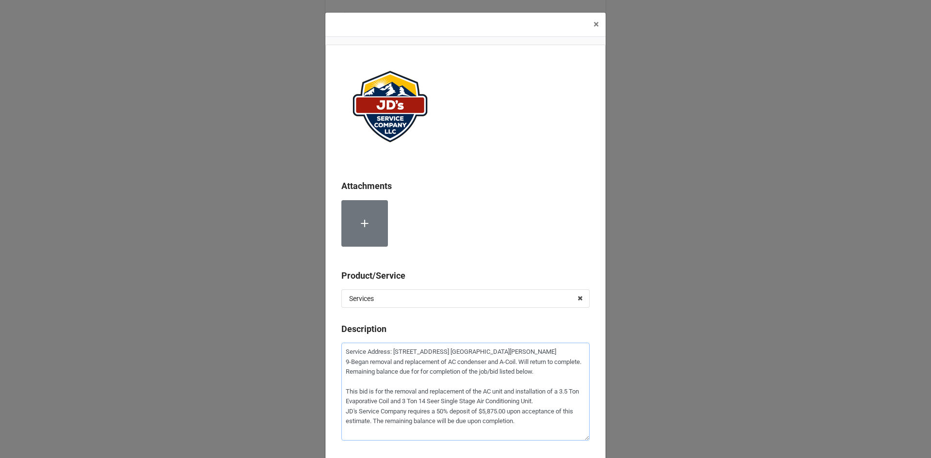
type textarea "x"
type textarea "Service Address: [STREET_ADDRESS] [GEOGRAPHIC_DATA][PERSON_NAME] 9-2Began remov…"
type textarea "x"
type textarea "Service Address: [STREET_ADDRESS] [GEOGRAPHIC_DATA][PERSON_NAME] 9-29Began remo…"
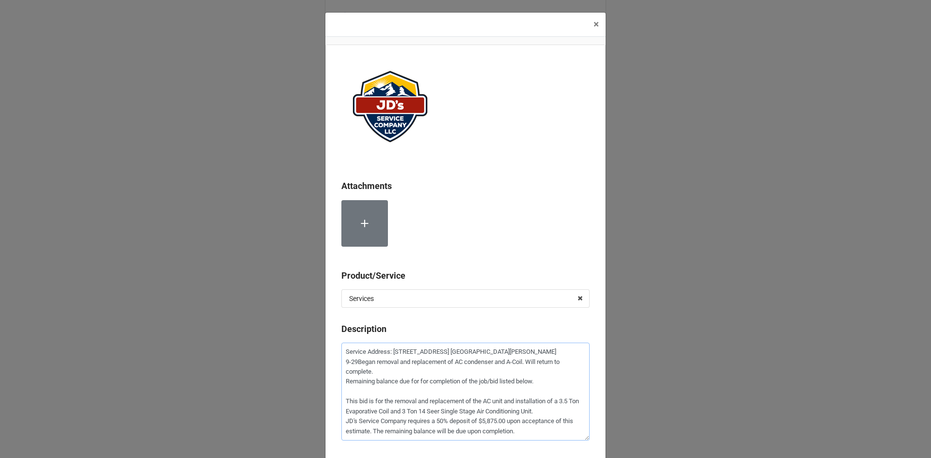
type textarea "x"
type textarea "Service Address: [STREET_ADDRESS] [GEOGRAPHIC_DATA][PERSON_NAME] 9-29-Began rem…"
type textarea "x"
type textarea "Service Address: [STREET_ADDRESS] [GEOGRAPHIC_DATA][PERSON_NAME] 9-29-2Began re…"
type textarea "x"
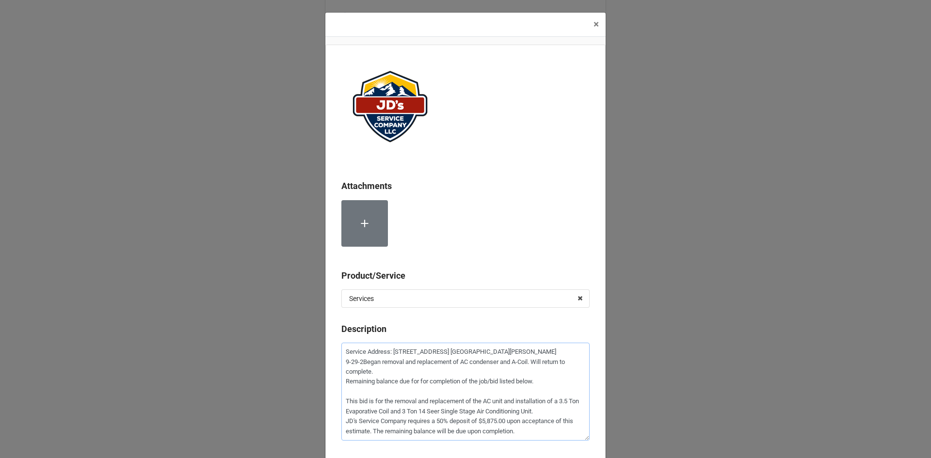
type textarea "Service Address: [STREET_ADDRESS] [GEOGRAPHIC_DATA][PERSON_NAME] 9-29-25Began r…"
click at [375, 373] on textarea "Service Address: [STREET_ADDRESS] [GEOGRAPHIC_DATA][PERSON_NAME] 9-29-25Began r…" at bounding box center [465, 392] width 248 height 98
type textarea "x"
type textarea "Service Address: [STREET_ADDRESS] [GEOGRAPHIC_DATA][PERSON_NAME] 9-29-25Began r…"
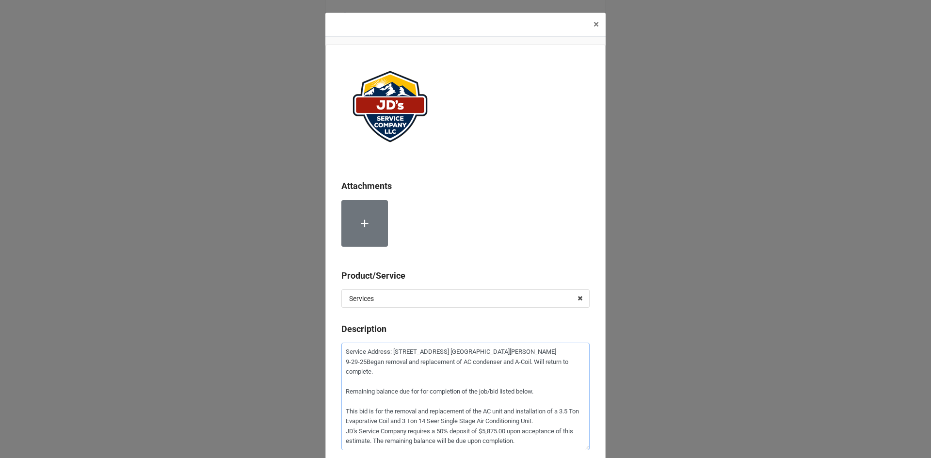
type textarea "x"
type textarea "Service Address: [STREET_ADDRESS] [GEOGRAPHIC_DATA][PERSON_NAME] 9-29-25Began r…"
type textarea "x"
type textarea "Service Address: [STREET_ADDRESS] [GEOGRAPHIC_DATA][PERSON_NAME] 9-29-25Began r…"
type textarea "x"
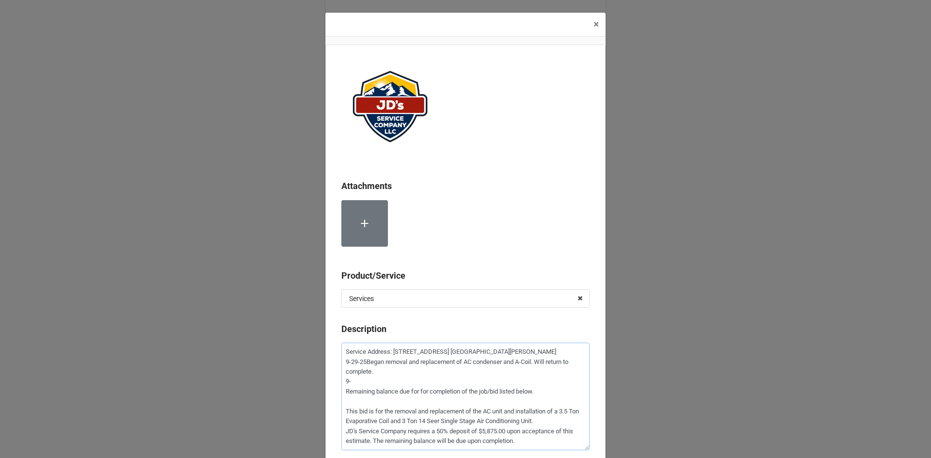
type textarea "Service Address: [STREET_ADDRESS] [GEOGRAPHIC_DATA][PERSON_NAME] 9-29-25Began r…"
type textarea "x"
type textarea "Service Address: [STREET_ADDRESS] [GEOGRAPHIC_DATA][PERSON_NAME] 9-29-25Began r…"
type textarea "x"
type textarea "Service Address: [STREET_ADDRESS] [GEOGRAPHIC_DATA][PERSON_NAME] 9-29-25Began r…"
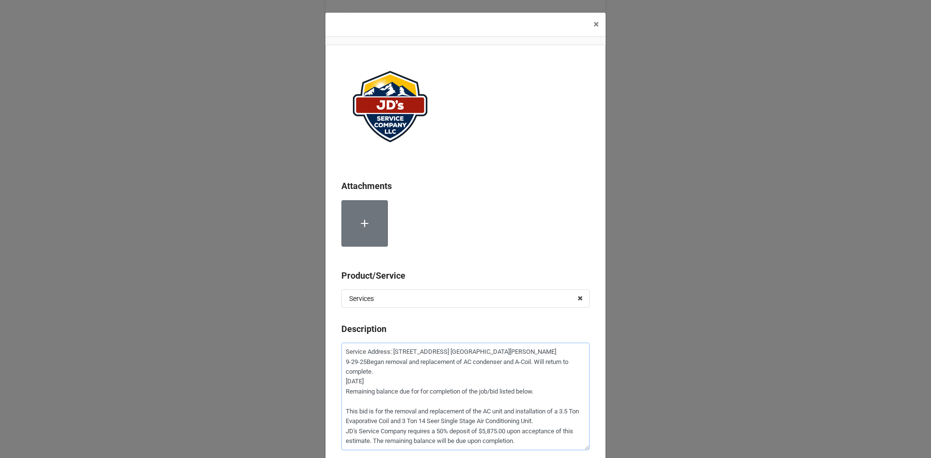
click at [365, 360] on textarea "Service Address: [STREET_ADDRESS] [GEOGRAPHIC_DATA][PERSON_NAME] 9-29-25Began r…" at bounding box center [465, 397] width 248 height 108
click at [367, 380] on textarea "Service Address: [STREET_ADDRESS] [GEOGRAPHIC_DATA][PERSON_NAME] [DATE] Began r…" at bounding box center [465, 397] width 248 height 108
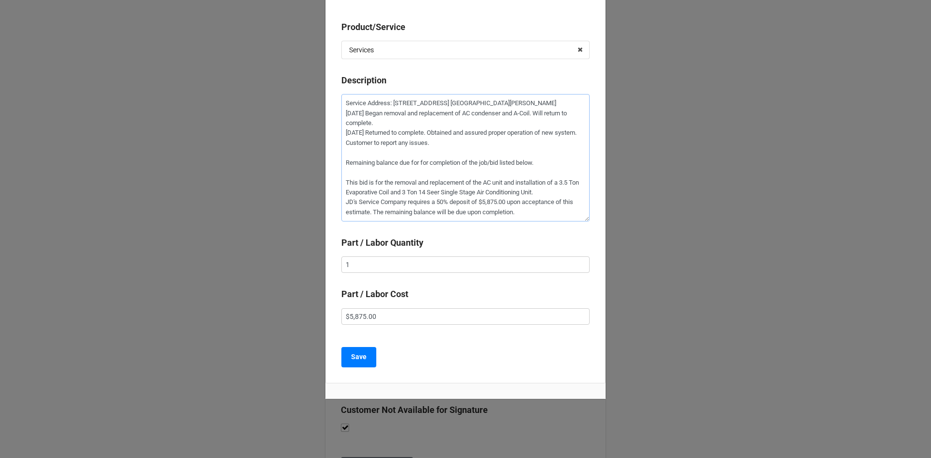
scroll to position [250, 0]
click at [363, 358] on b "Save" at bounding box center [359, 356] width 16 height 10
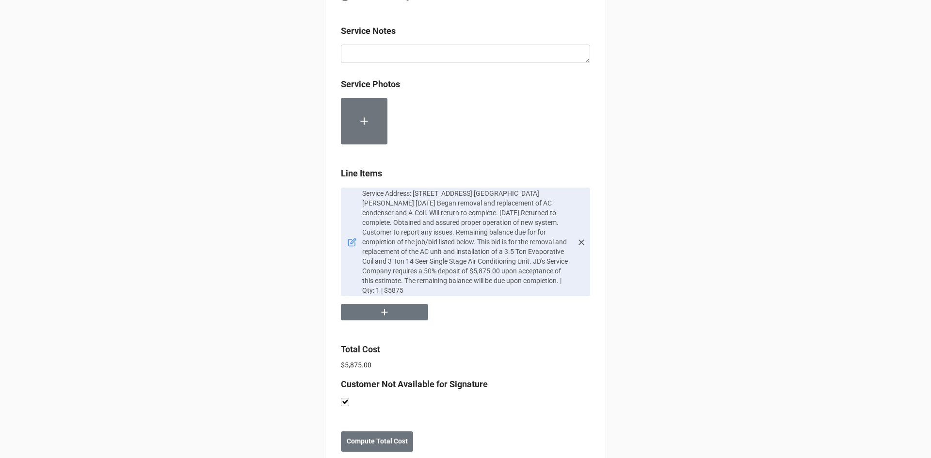
scroll to position [507, 0]
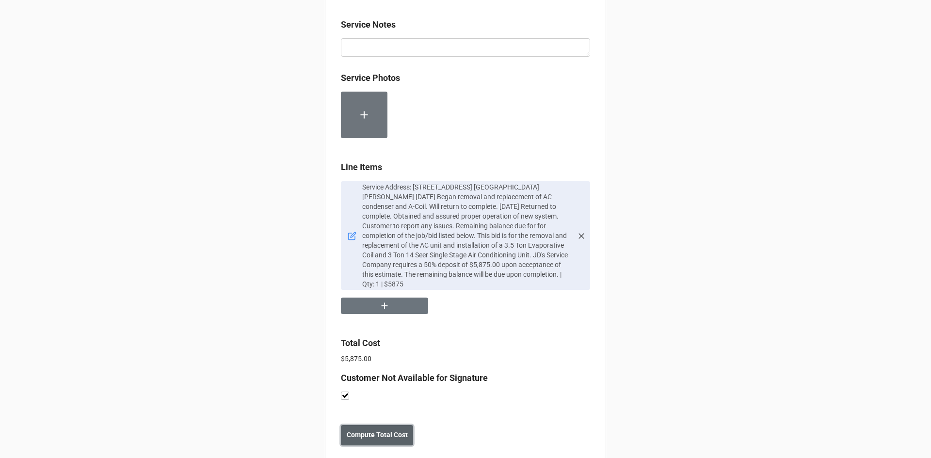
click at [389, 430] on b "Compute Total Cost" at bounding box center [377, 435] width 61 height 10
click at [362, 430] on b "Save" at bounding box center [359, 435] width 16 height 10
